Goal: Task Accomplishment & Management: Manage account settings

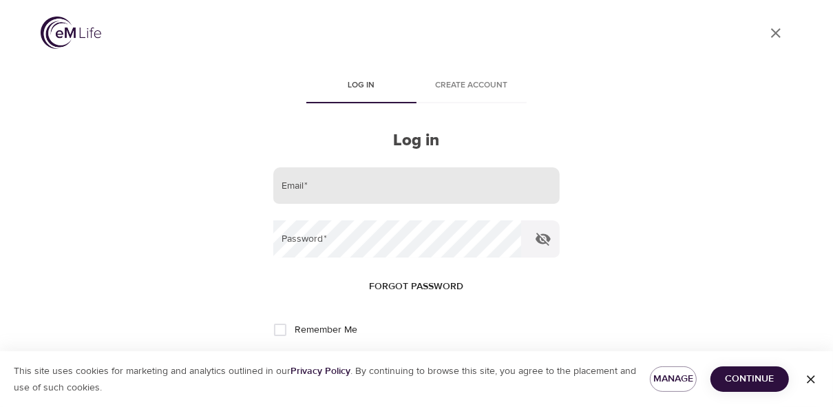
click at [325, 187] on input "email" at bounding box center [416, 185] width 286 height 37
type input "[EMAIL_ADDRESS][PERSON_NAME][DOMAIN_NAME]"
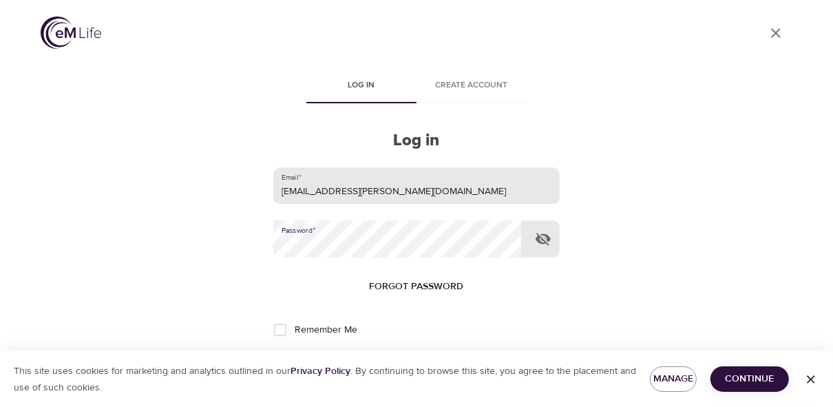
click at [383, 361] on button "Log in" at bounding box center [416, 375] width 67 height 29
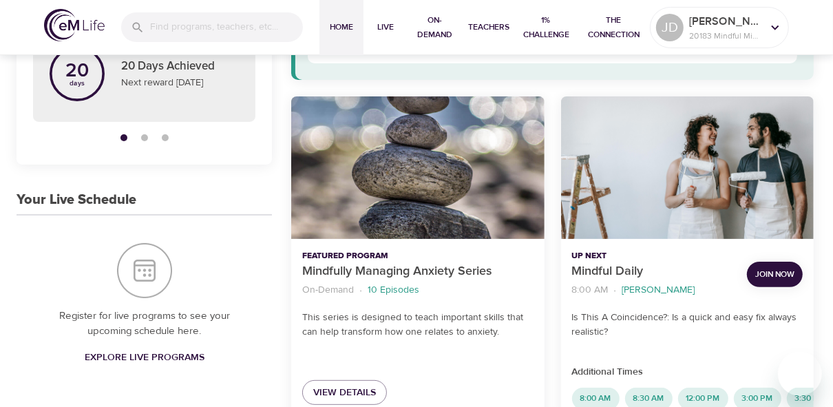
scroll to position [165, 0]
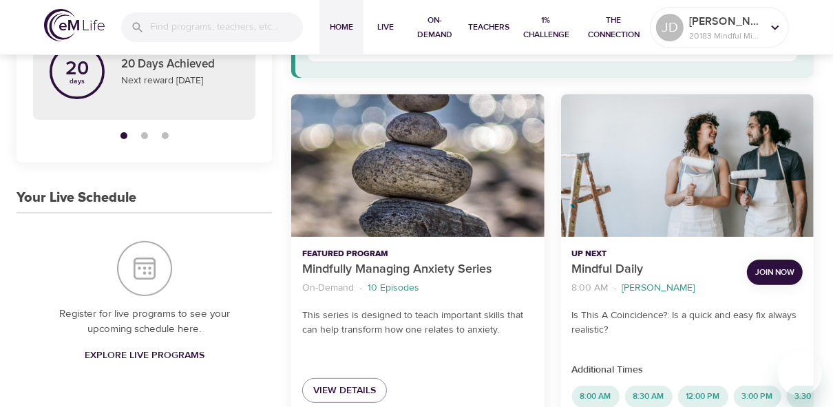
click at [620, 272] on span "Join Now" at bounding box center [774, 272] width 39 height 14
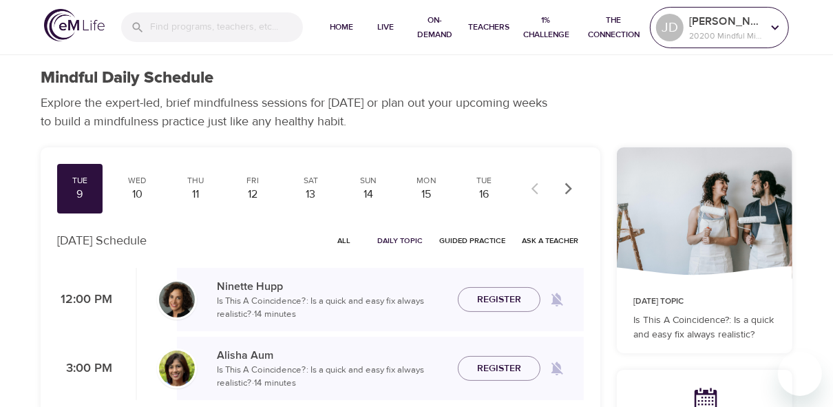
click at [701, 25] on p "[PERSON_NAME]" at bounding box center [725, 21] width 73 height 17
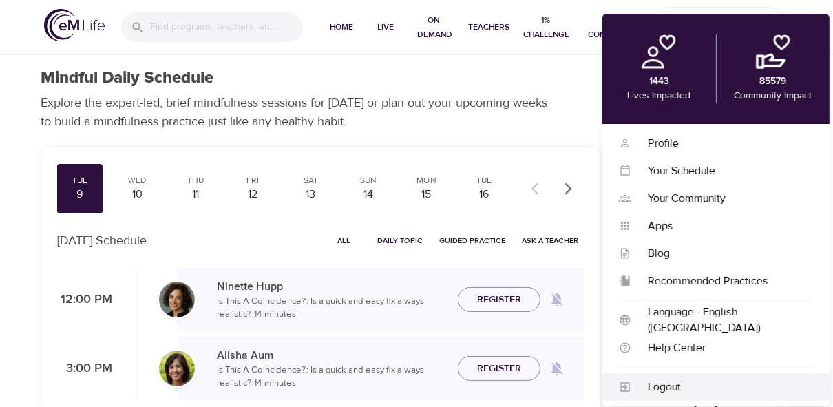
click at [674, 388] on div "Logout" at bounding box center [722, 387] width 182 height 16
